Goal: Transaction & Acquisition: Obtain resource

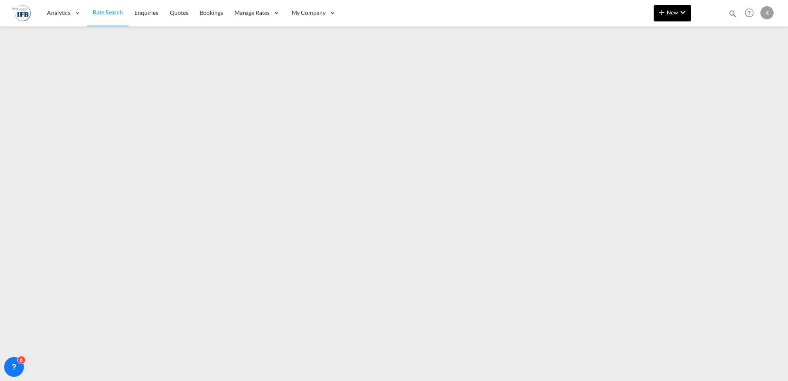
click at [671, 17] on button "New" at bounding box center [671, 13] width 37 height 16
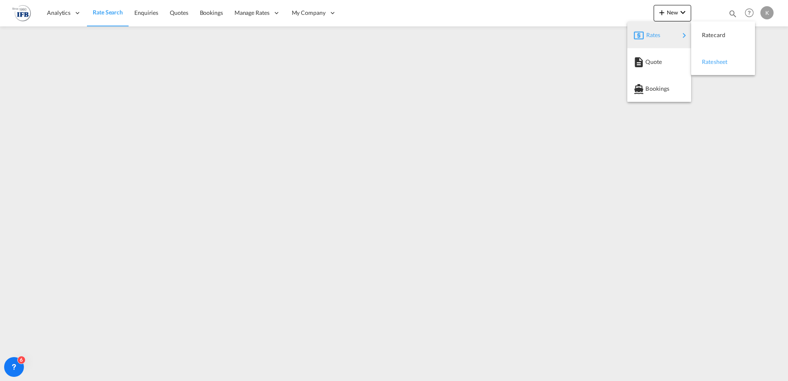
click at [711, 60] on span "Ratesheet" at bounding box center [705, 62] width 9 height 16
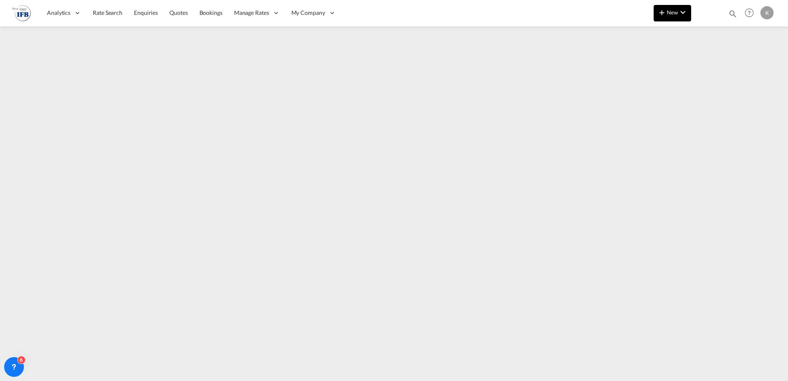
click at [674, 16] on button "New" at bounding box center [671, 13] width 37 height 16
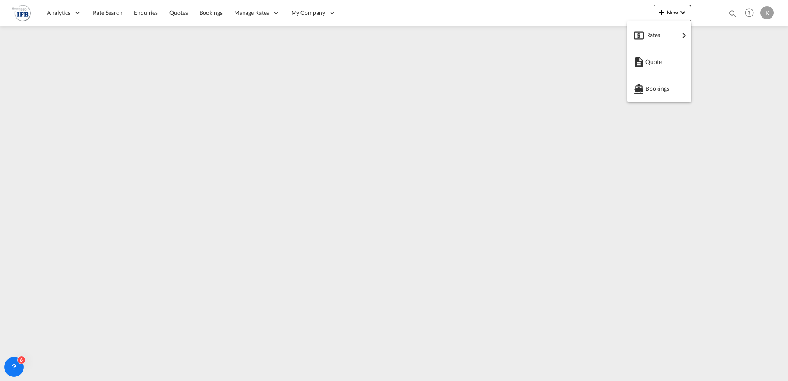
click at [647, 161] on md-backdrop at bounding box center [394, 190] width 788 height 381
click at [105, 12] on span "Rate Search" at bounding box center [108, 12] width 30 height 7
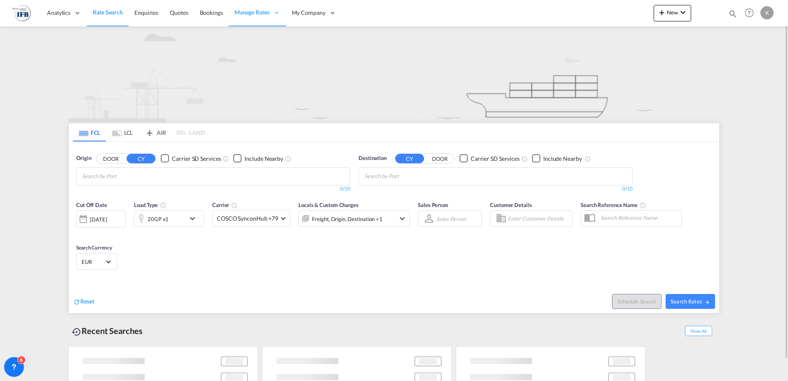
click at [124, 178] on input "Chips input." at bounding box center [121, 176] width 78 height 13
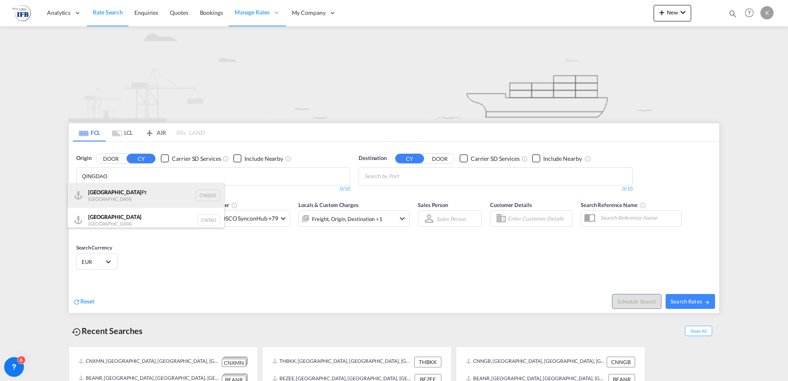
type input "QINGDAO"
click at [112, 197] on div "Qingdao Pt China CNQDG" at bounding box center [146, 195] width 157 height 25
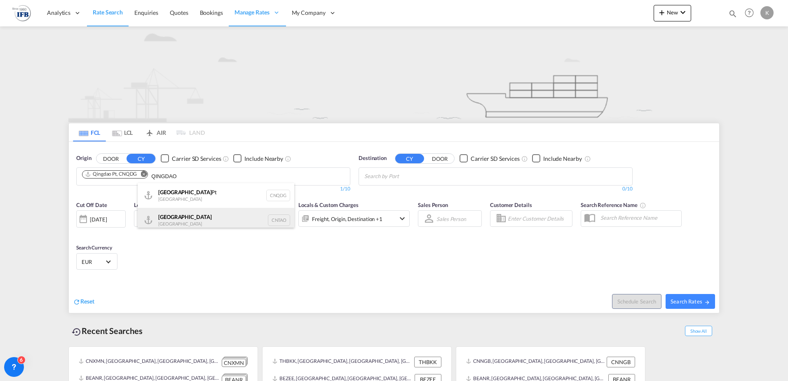
type input "QINGDAO"
click at [173, 221] on div "Qingdao China CNTAO" at bounding box center [216, 220] width 157 height 25
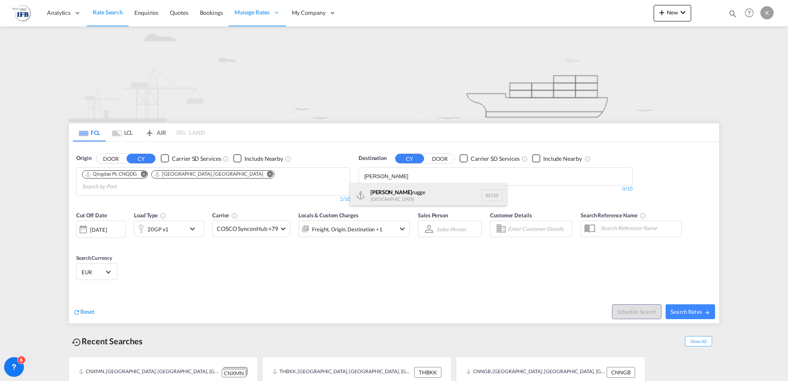
type input "[PERSON_NAME]"
click at [400, 203] on div "Zeeb rugge [GEOGRAPHIC_DATA] [GEOGRAPHIC_DATA]" at bounding box center [428, 195] width 157 height 25
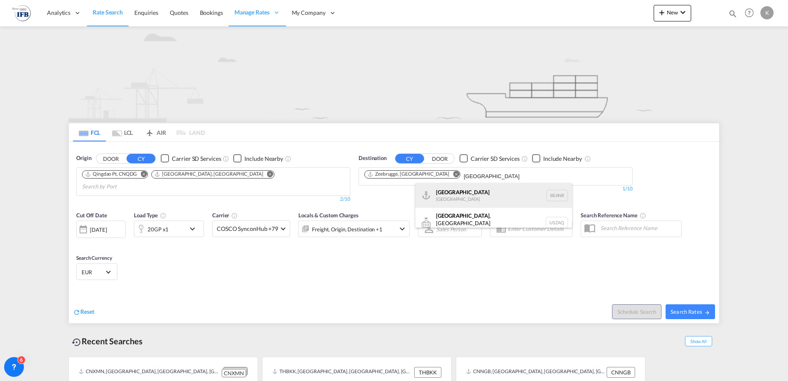
type input "[GEOGRAPHIC_DATA]"
click at [450, 192] on div "[GEOGRAPHIC_DATA] [GEOGRAPHIC_DATA] BEANR" at bounding box center [493, 195] width 157 height 25
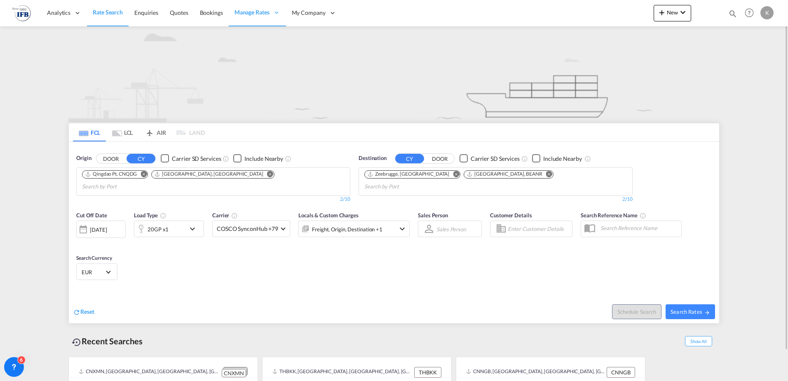
click at [179, 220] on div "20GP x1" at bounding box center [159, 228] width 51 height 16
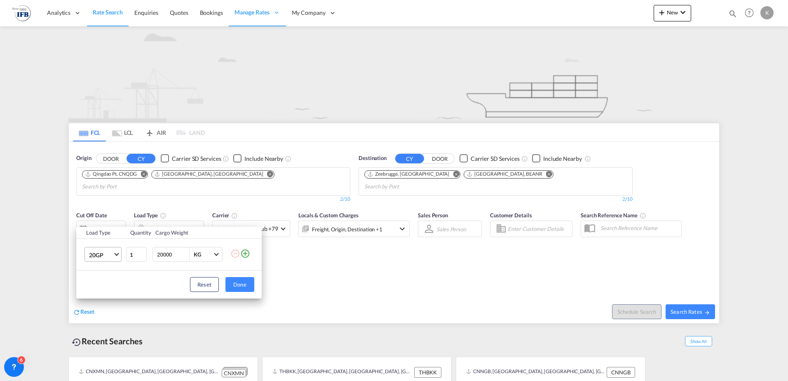
click at [108, 256] on span "20GP" at bounding box center [101, 255] width 24 height 8
click at [113, 297] on md-option "40HC" at bounding box center [110, 294] width 56 height 20
click at [237, 291] on button "Done" at bounding box center [239, 284] width 29 height 15
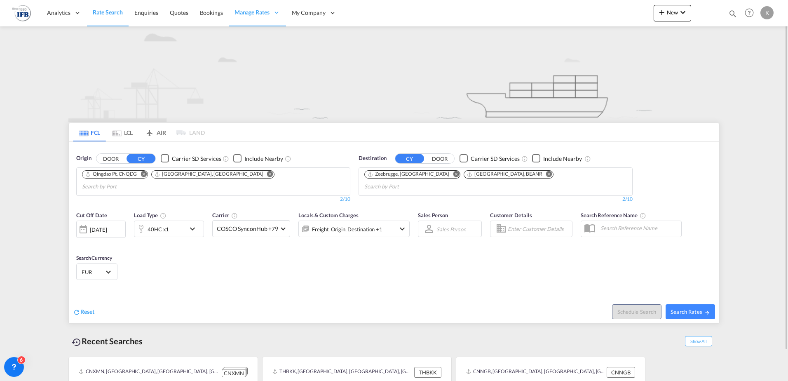
click at [88, 224] on div at bounding box center [83, 229] width 13 height 16
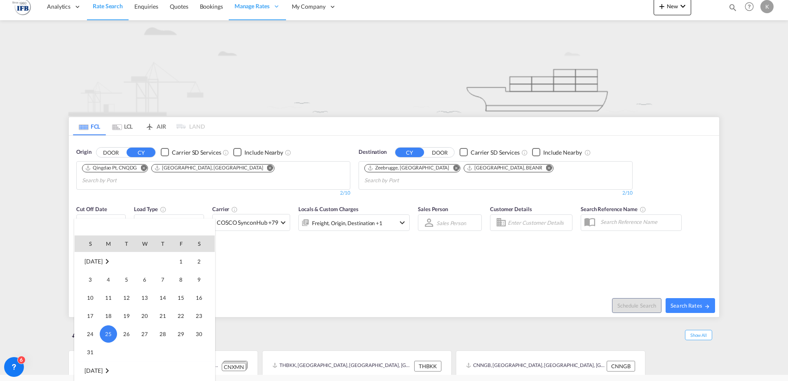
scroll to position [369, 0]
click at [120, 352] on span "2" at bounding box center [126, 347] width 16 height 16
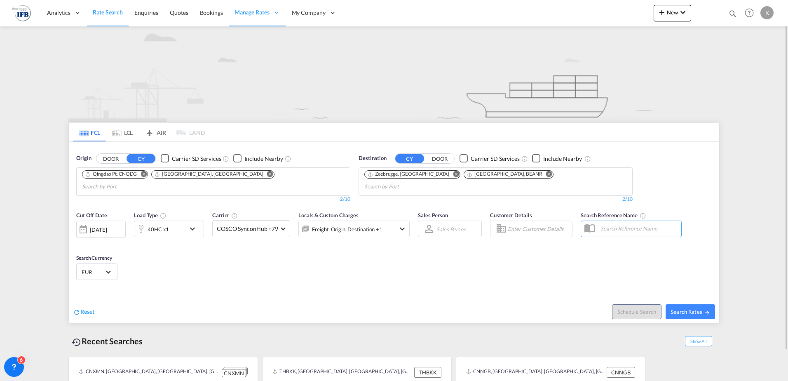
click at [696, 311] on div "Schedule Search Search Rates" at bounding box center [557, 307] width 323 height 32
click at [691, 308] on span "Search Rates" at bounding box center [690, 311] width 40 height 7
type input "CNQDG,CNTAO to BEZEE,BEANR / [DATE]"
